Goal: Information Seeking & Learning: Stay updated

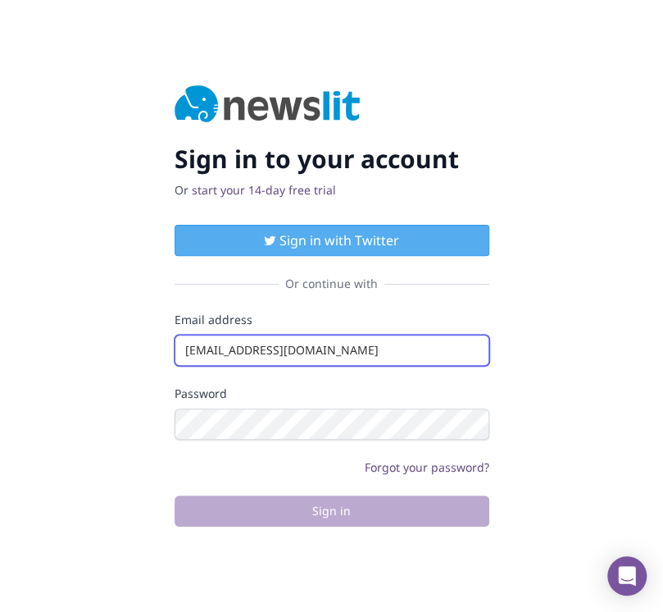
type input "info@startingupgood.info"
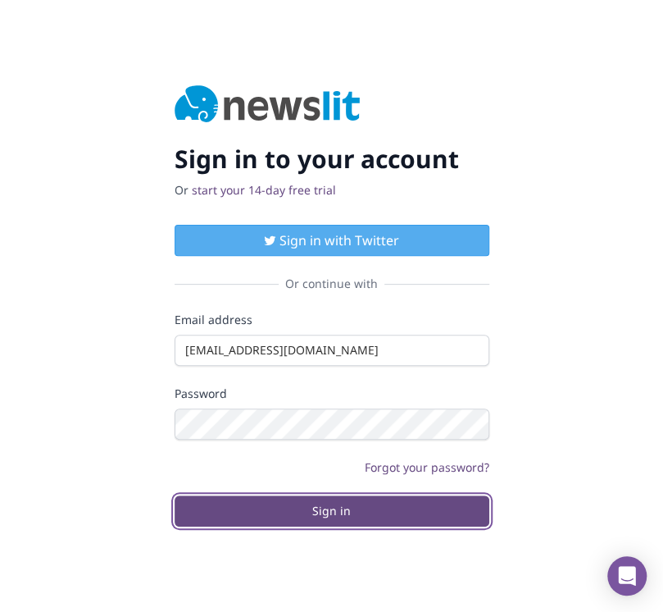
click at [331, 510] on button "Sign in" at bounding box center [332, 510] width 315 height 31
